Goal: Task Accomplishment & Management: Manage account settings

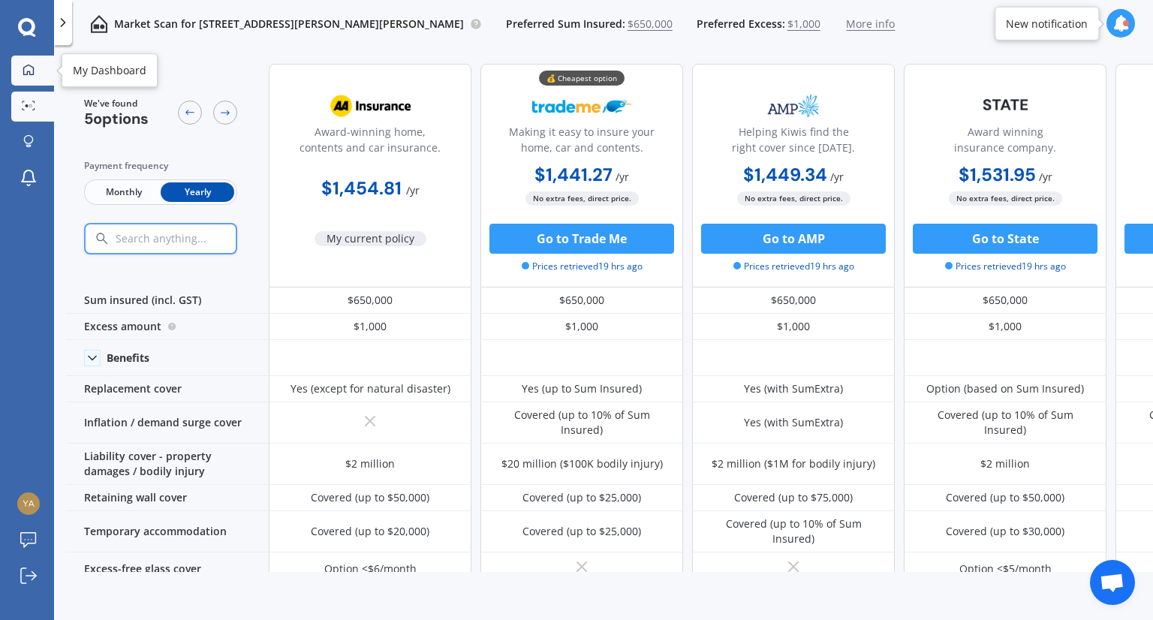
click at [35, 62] on link "My Dashboard" at bounding box center [32, 71] width 43 height 30
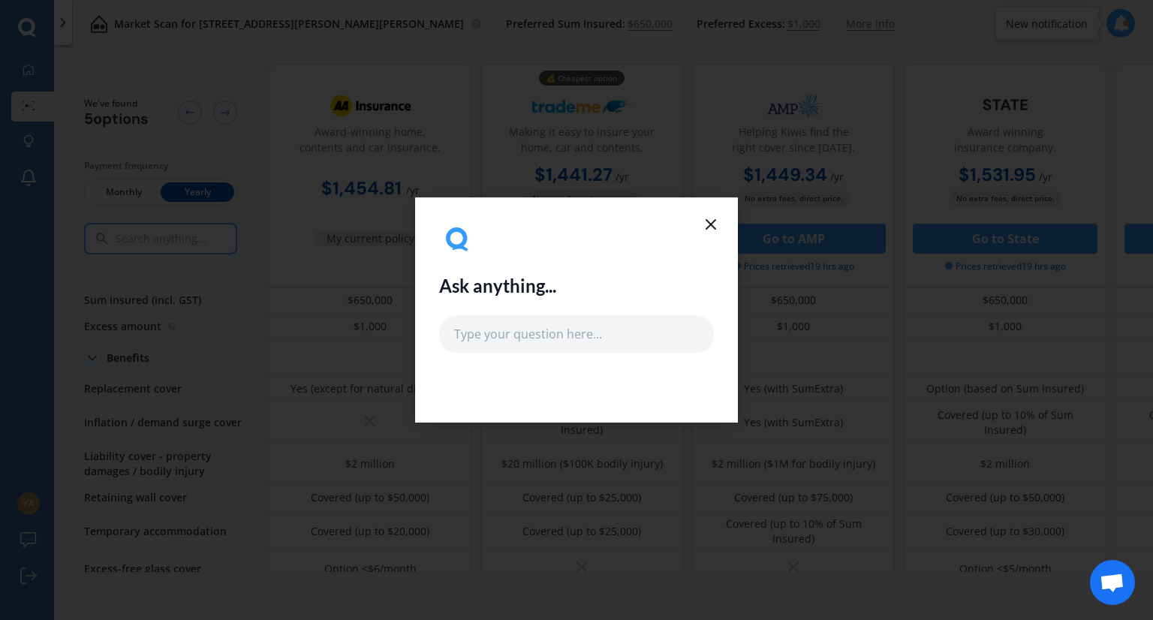
click at [468, 227] on div "Ask anything..." at bounding box center [576, 309] width 323 height 225
click at [468, 221] on icon at bounding box center [711, 224] width 18 height 18
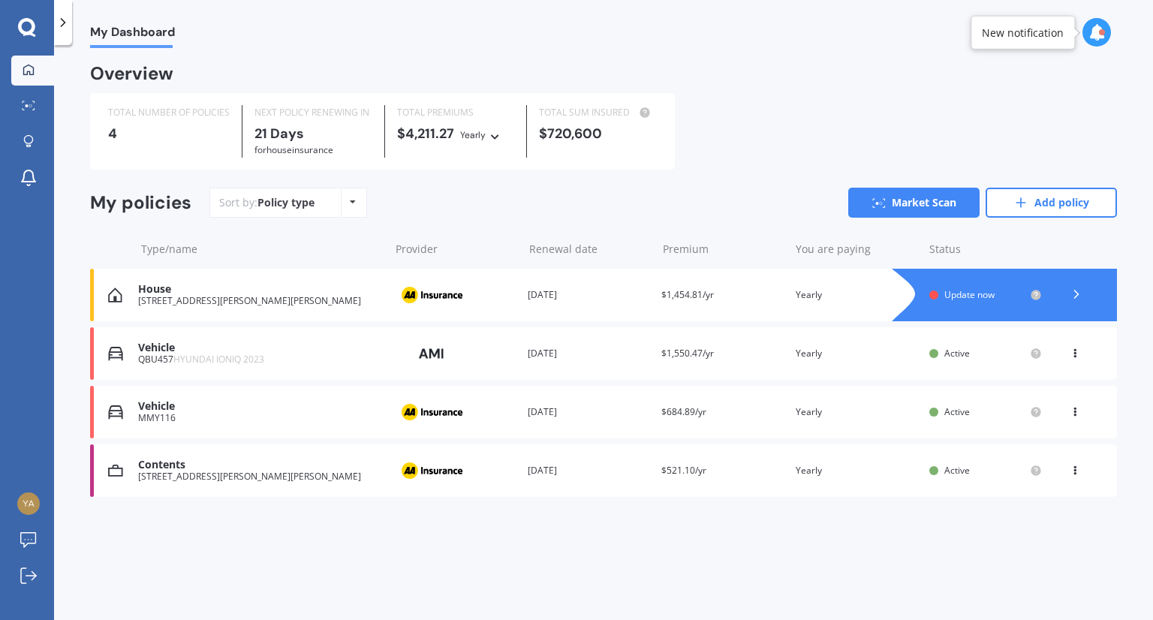
click at [468, 468] on div "View option View policy Delete" at bounding box center [1076, 470] width 45 height 15
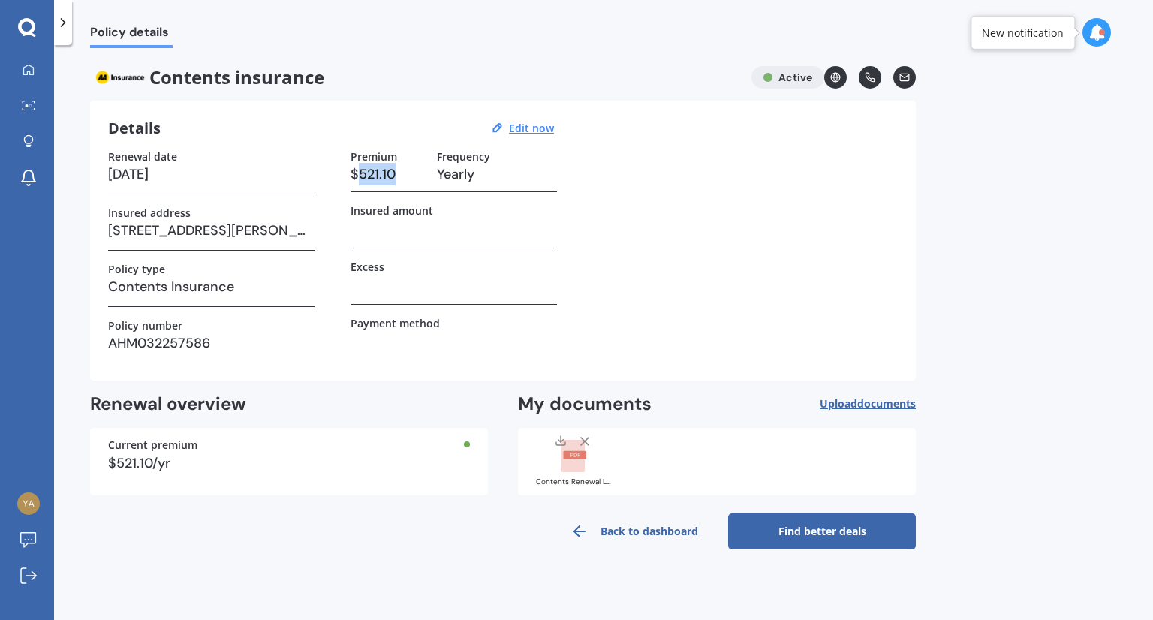
drag, startPoint x: 398, startPoint y: 174, endPoint x: 359, endPoint y: 175, distance: 38.3
click at [359, 175] on h3 "$521.10" at bounding box center [387, 174] width 74 height 23
copy h3 "521.10"
